Goal: Find specific page/section: Find specific page/section

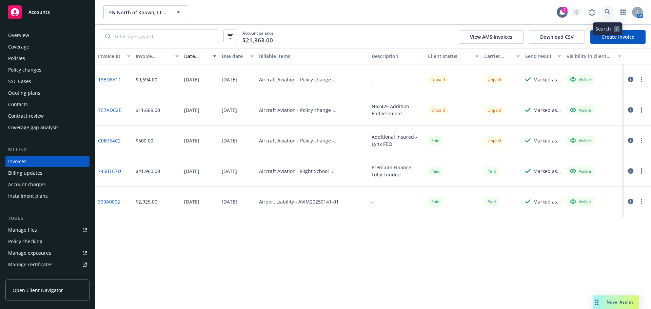
click at [603, 12] on link at bounding box center [608, 12] width 14 height 14
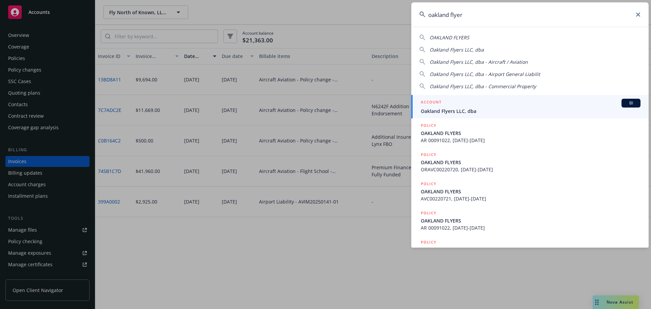
type input "oakland flyer"
click at [474, 108] on span "Oakland Flyers LLC, dba" at bounding box center [531, 110] width 220 height 7
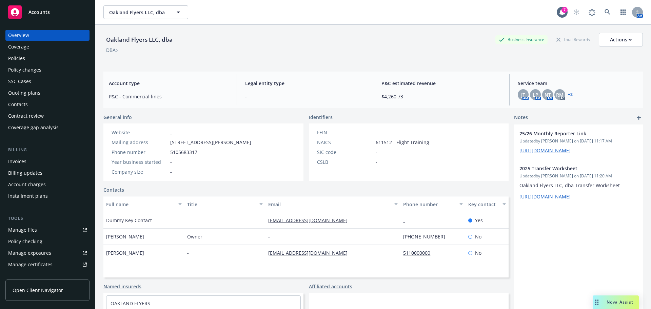
click at [14, 54] on div "Policies" at bounding box center [16, 58] width 17 height 11
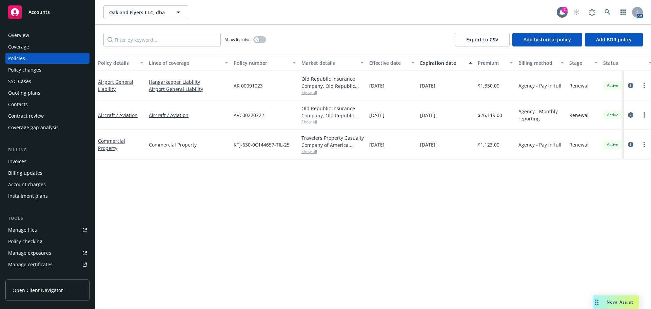
click at [23, 159] on div "Invoices" at bounding box center [17, 161] width 18 height 11
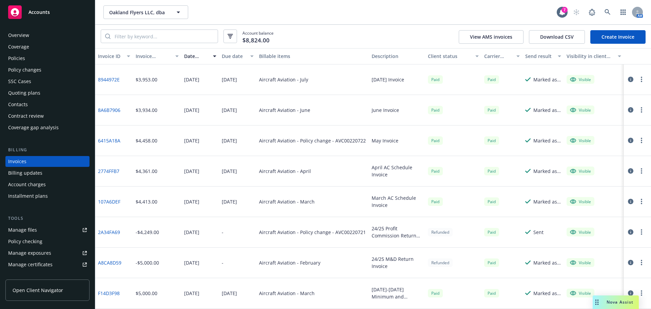
click at [28, 34] on div "Overview" at bounding box center [18, 35] width 21 height 11
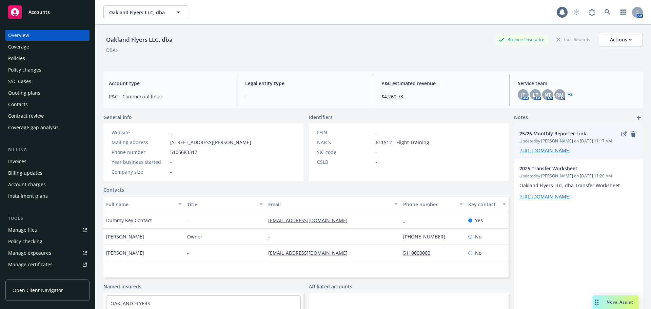
click at [550, 159] on div "25/26 Monthly Reporter Link Updated by [PERSON_NAME] on [DATE] 11:17 AM [URL][D…" at bounding box center [578, 141] width 129 height 35
click at [554, 153] on link "[URL][DOMAIN_NAME]" at bounding box center [544, 150] width 51 height 6
